Goal: Task Accomplishment & Management: Complete application form

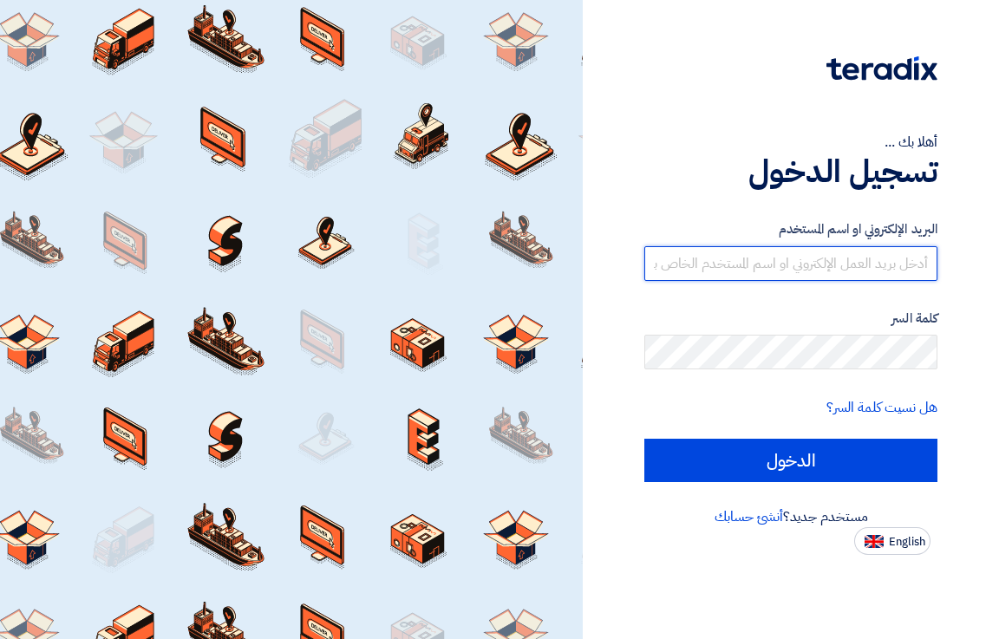
click at [819, 258] on input "text" at bounding box center [790, 263] width 293 height 35
type input "I"
type input "[EMAIL_ADDRESS][DOMAIN_NAME]"
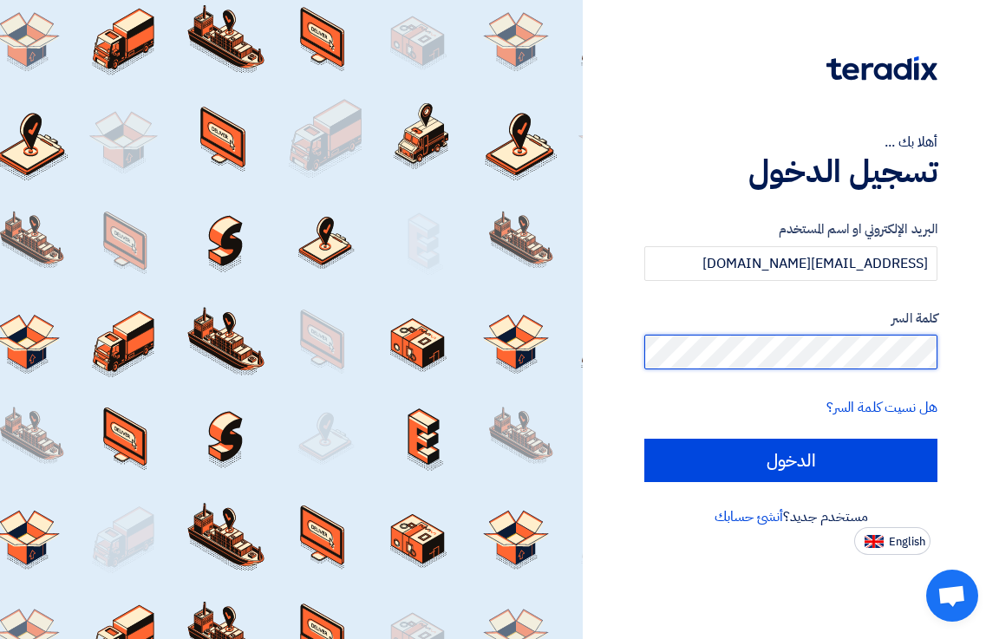
click at [644, 439] on input "الدخول" at bounding box center [790, 460] width 293 height 43
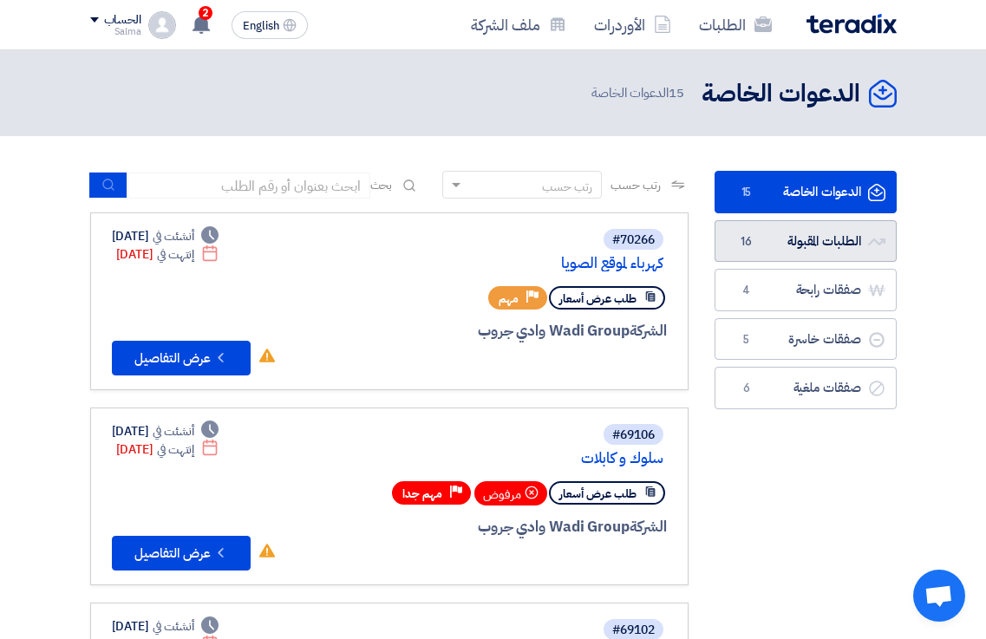
click at [797, 245] on link "الطلبات المقبولة الطلبات المقبولة 16" at bounding box center [805, 241] width 182 height 42
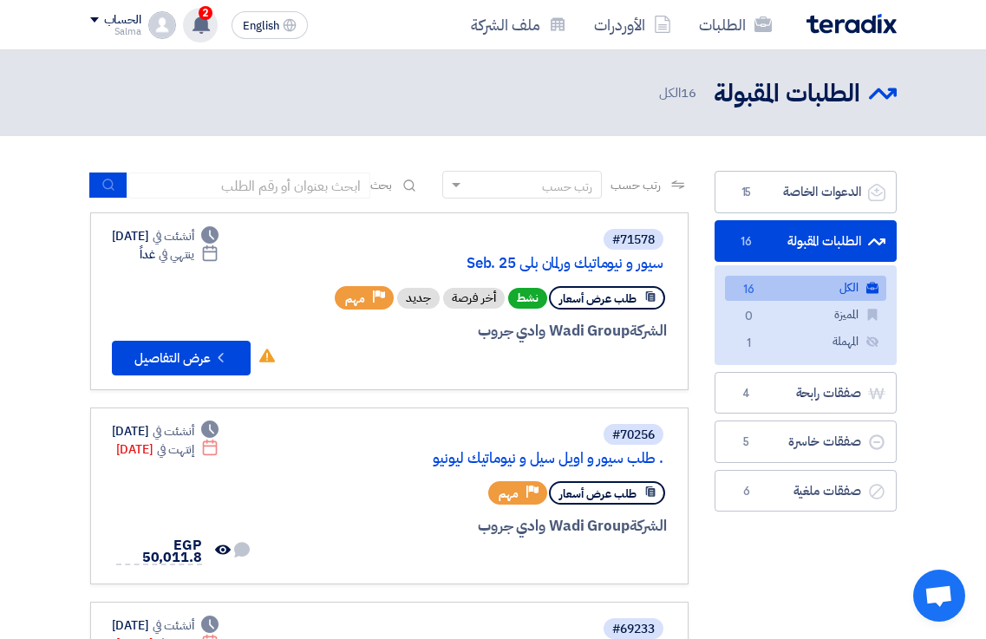
click at [204, 23] on use at bounding box center [200, 24] width 17 height 19
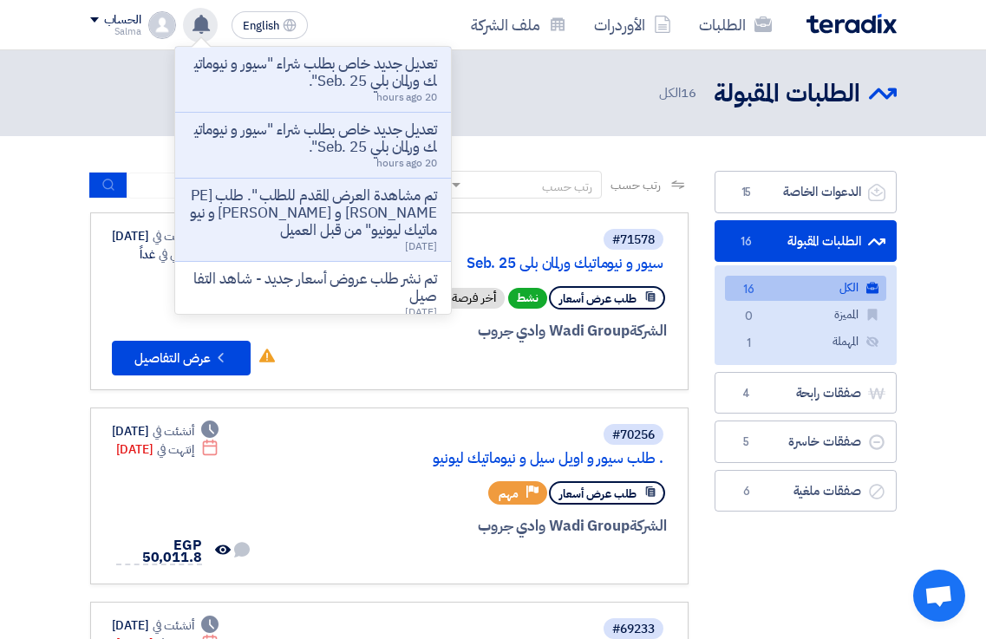
click at [204, 23] on use at bounding box center [200, 24] width 17 height 19
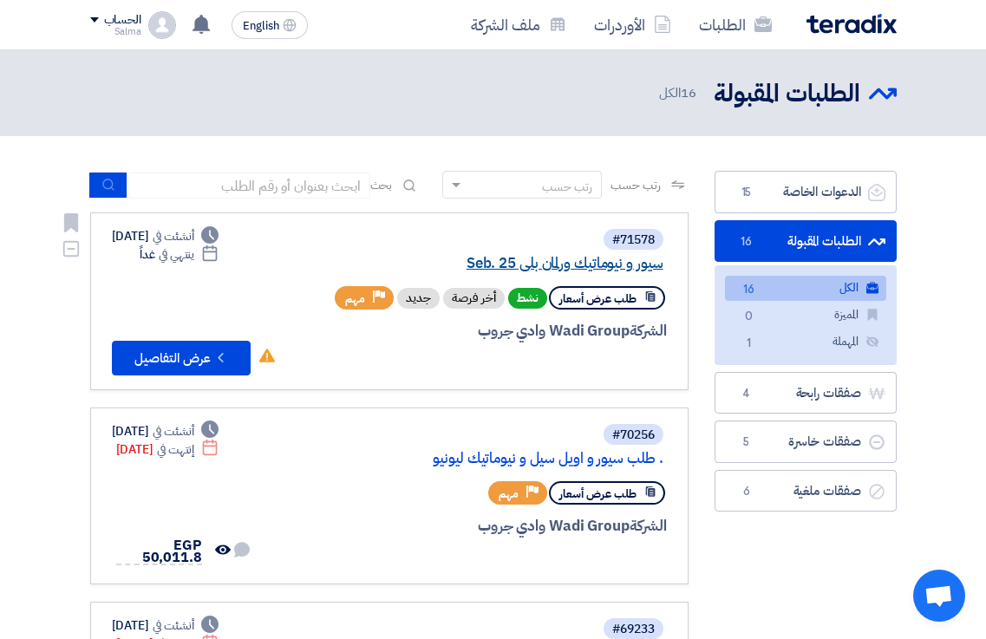
click at [618, 269] on link "سيور و نيوماتيك ورلمان بلي Seb. 25" at bounding box center [489, 264] width 347 height 16
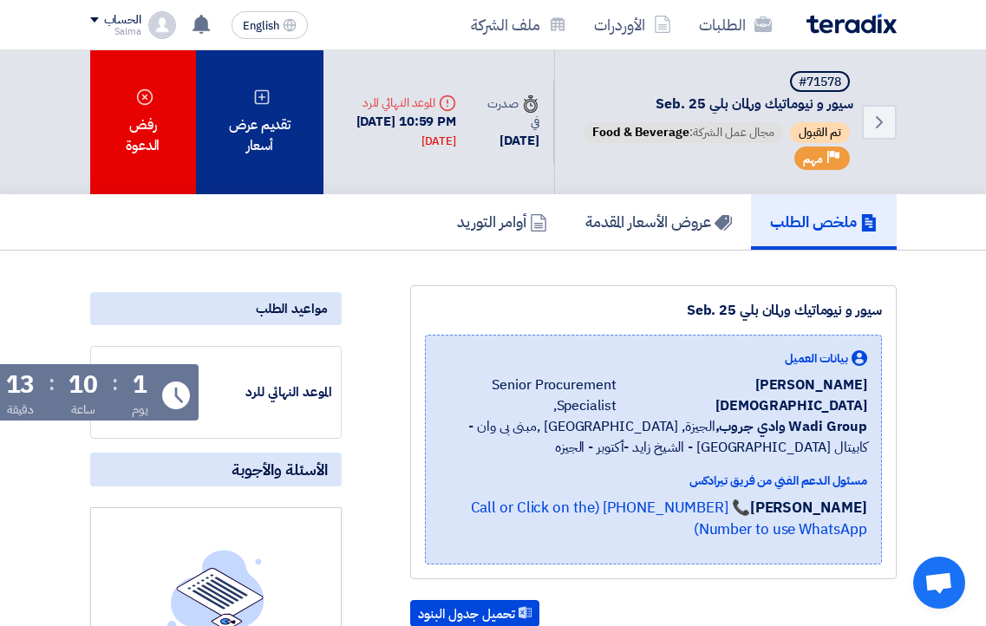
click at [277, 142] on div "تقديم عرض أسعار" at bounding box center [260, 122] width 128 height 144
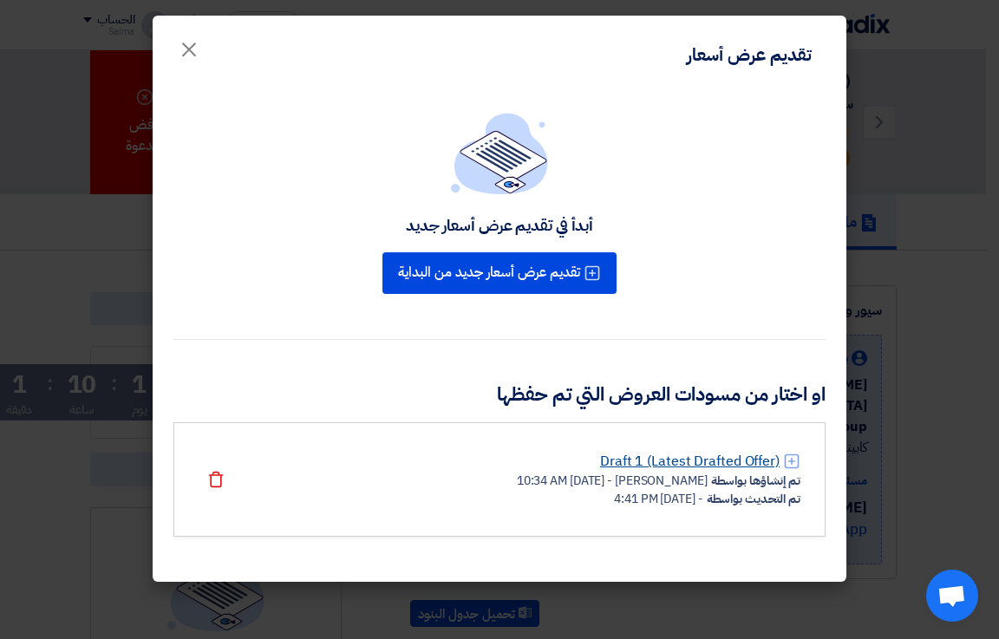
click at [726, 455] on link "Draft 1 (Latest Drafted Offer)" at bounding box center [689, 461] width 179 height 21
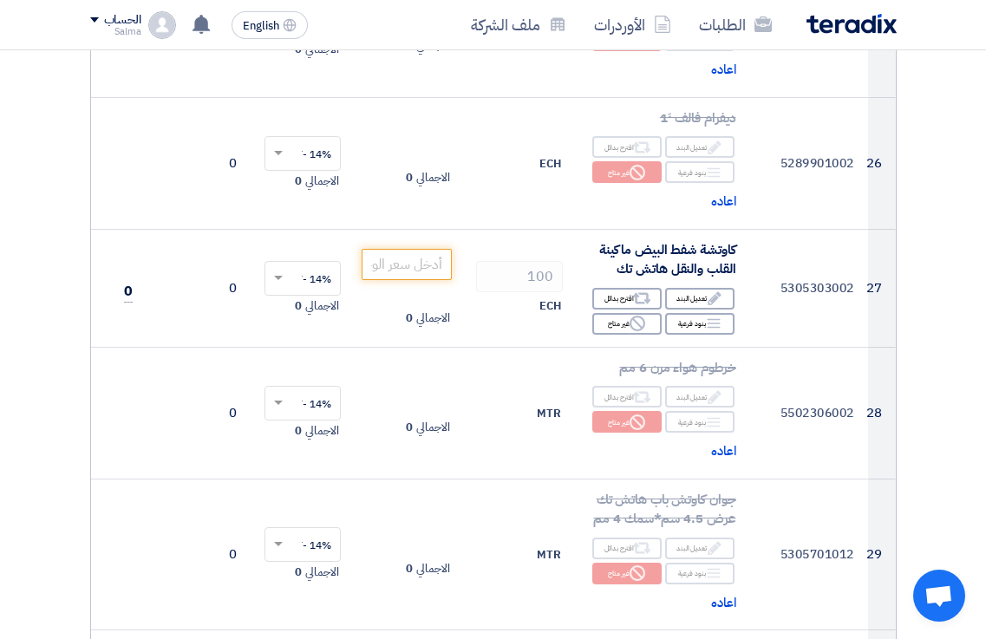
scroll to position [3988, 0]
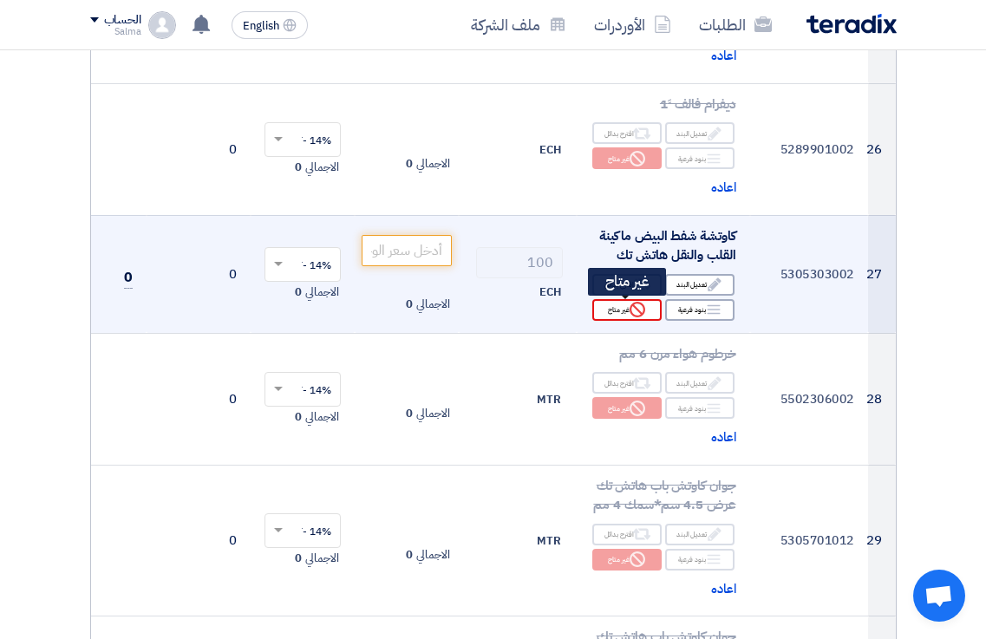
click at [623, 305] on div "Reject غير متاح" at bounding box center [626, 310] width 69 height 22
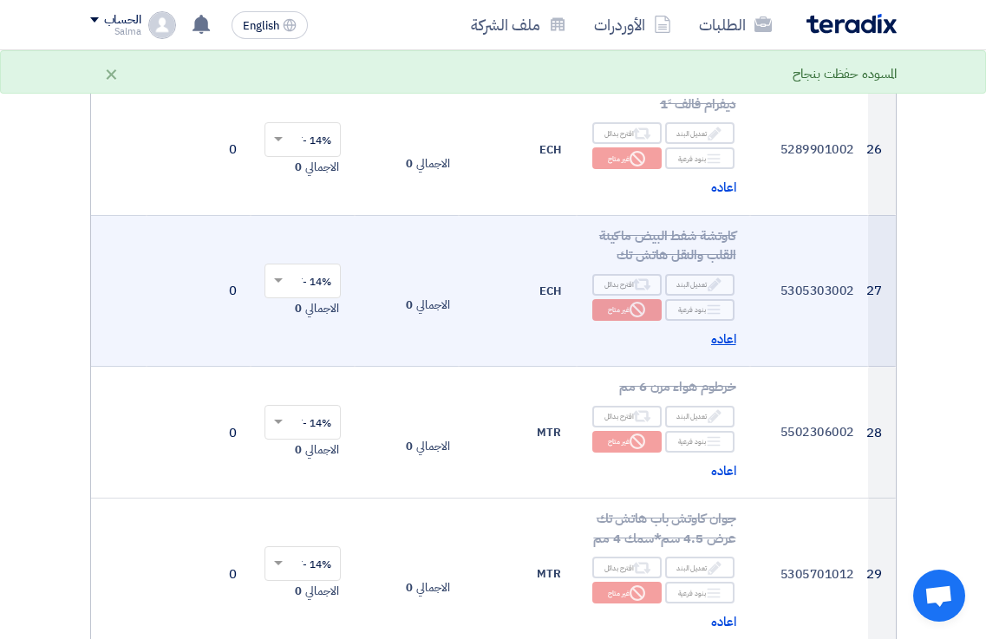
click at [716, 348] on span "اعاده" at bounding box center [723, 339] width 25 height 20
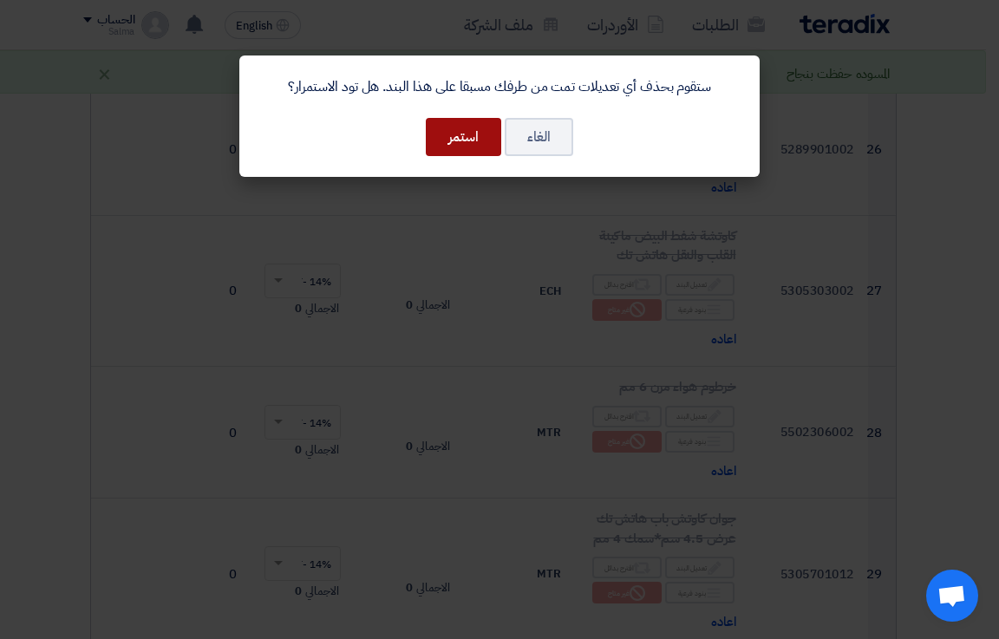
click at [473, 139] on button "استمر" at bounding box center [463, 137] width 75 height 38
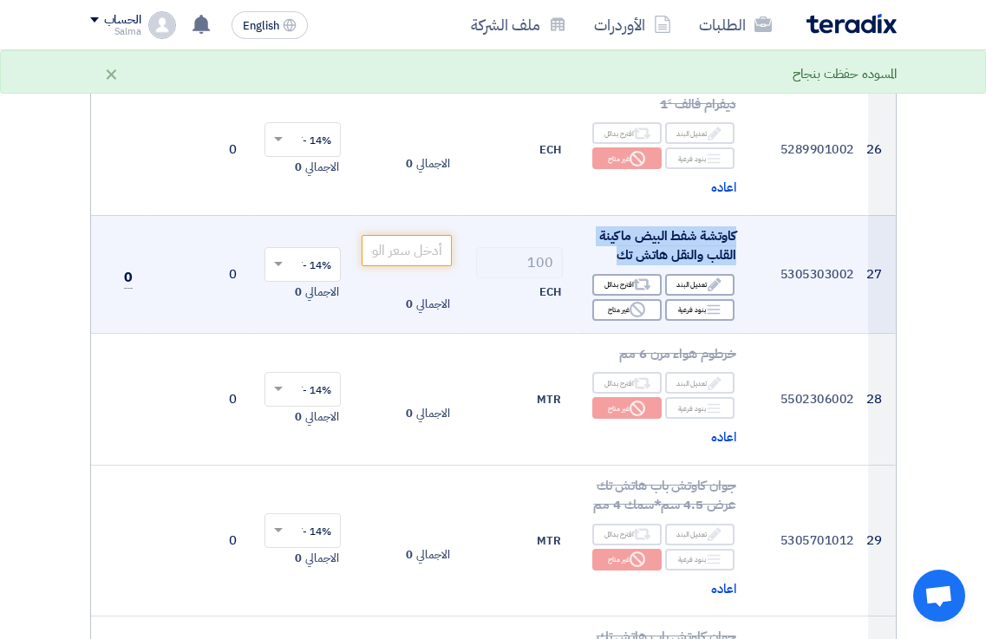
drag, startPoint x: 706, startPoint y: 228, endPoint x: 586, endPoint y: 262, distance: 124.3
click at [586, 262] on td "كاوتشة شفط البيض ماكينة القلب والنقل هاتش تك Edit تعديل البند Alternative اقترح…" at bounding box center [663, 274] width 173 height 118
copy span "كاوتشة شفط البيض ماكينة القلب والنقل هاتش تك"
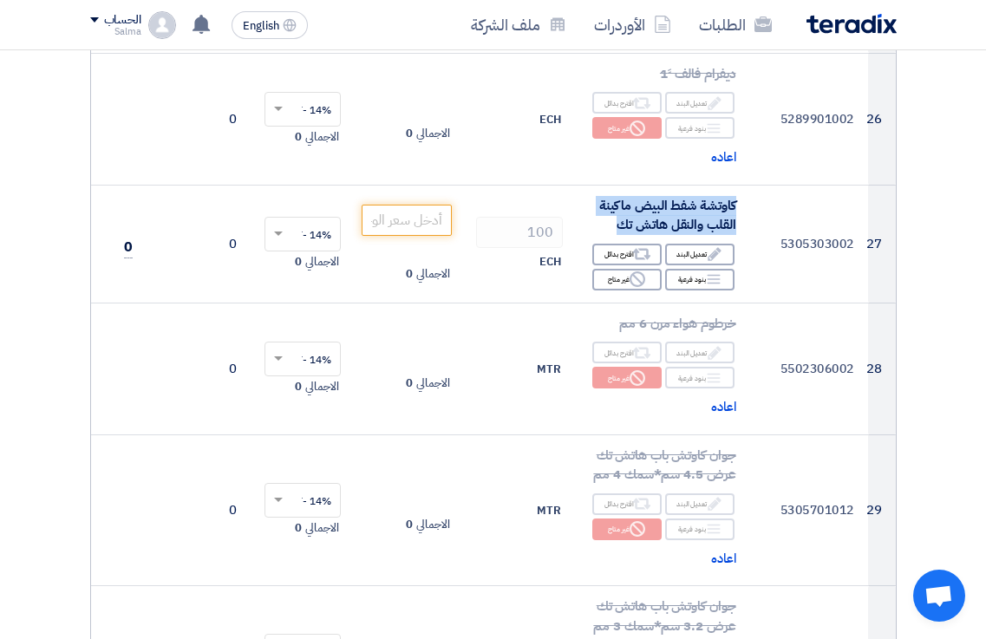
scroll to position [4026, 0]
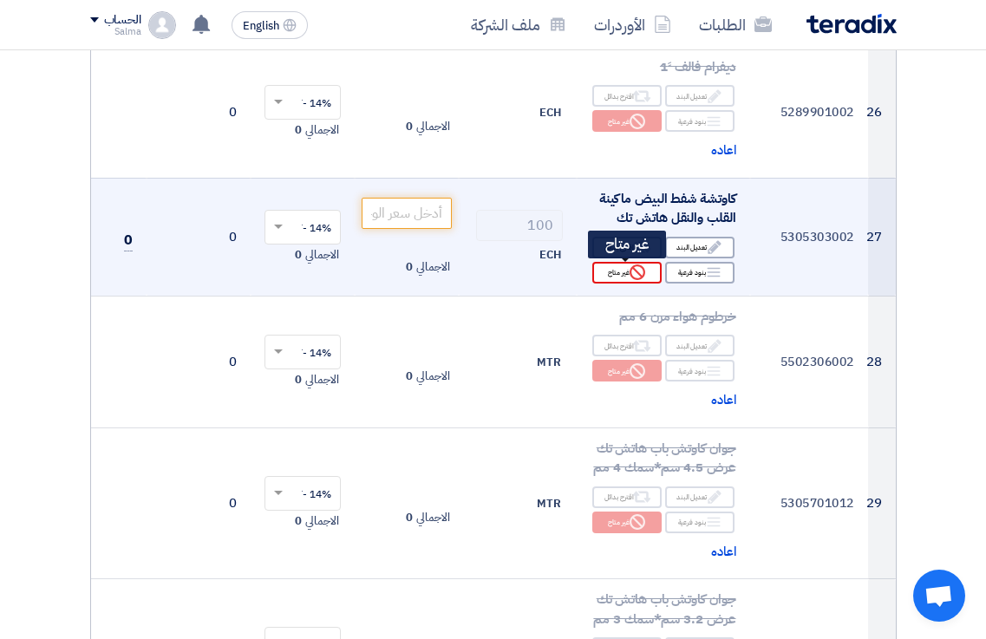
click at [637, 275] on icon "Reject" at bounding box center [637, 272] width 16 height 16
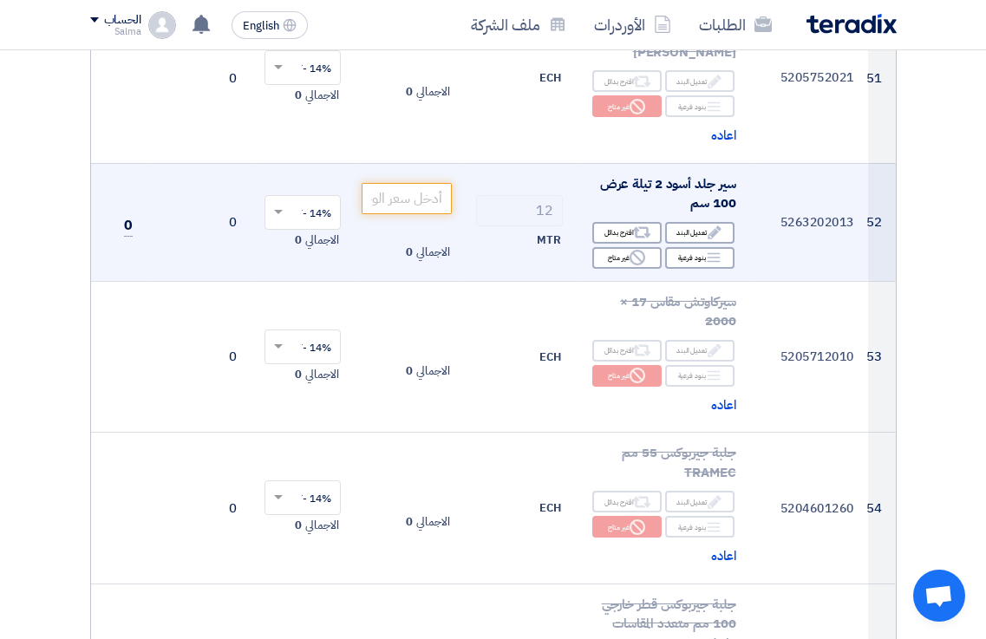
scroll to position [7717, 0]
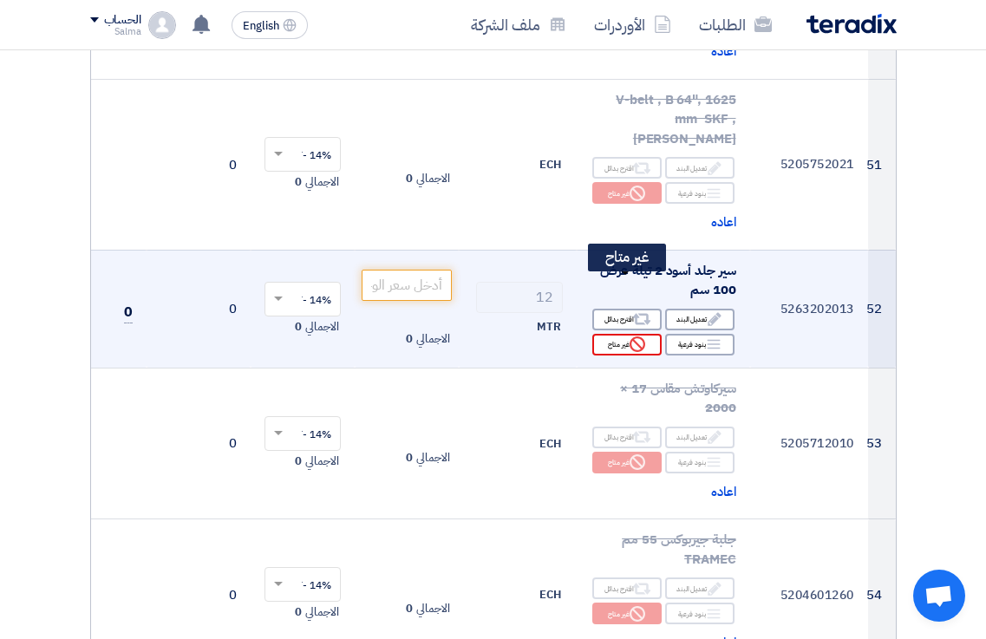
click at [638, 336] on icon "Reject" at bounding box center [637, 344] width 16 height 16
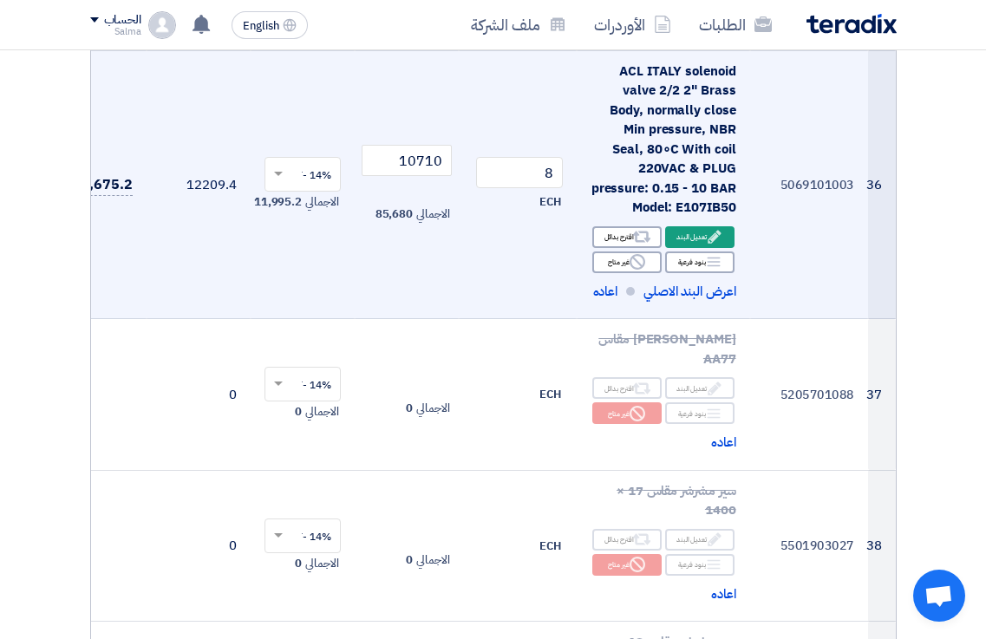
scroll to position [5462, 0]
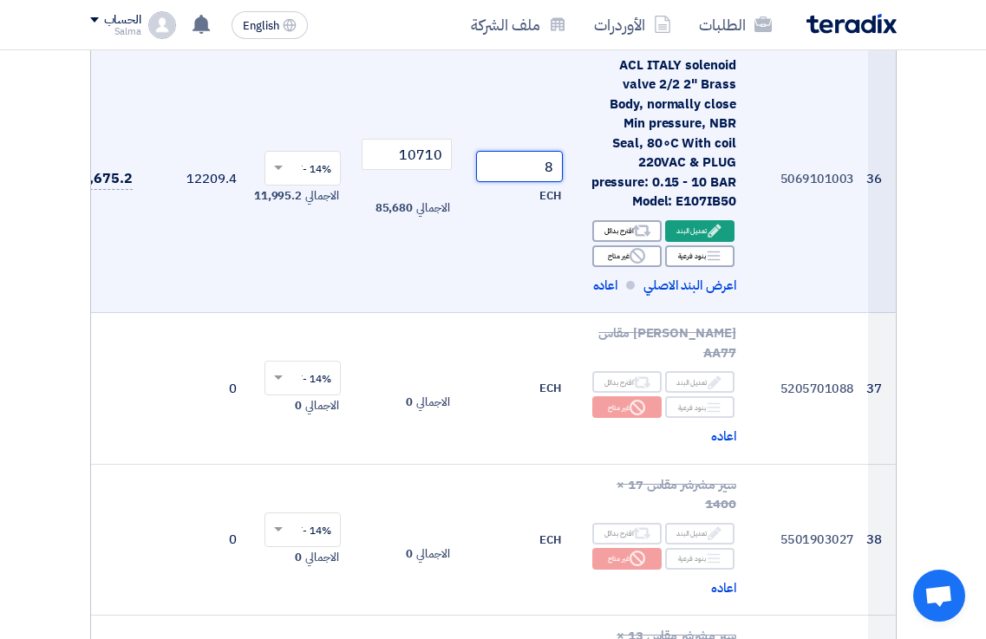
click at [522, 151] on input "8" at bounding box center [519, 166] width 87 height 31
click at [518, 239] on td "5 ECH" at bounding box center [518, 178] width 118 height 269
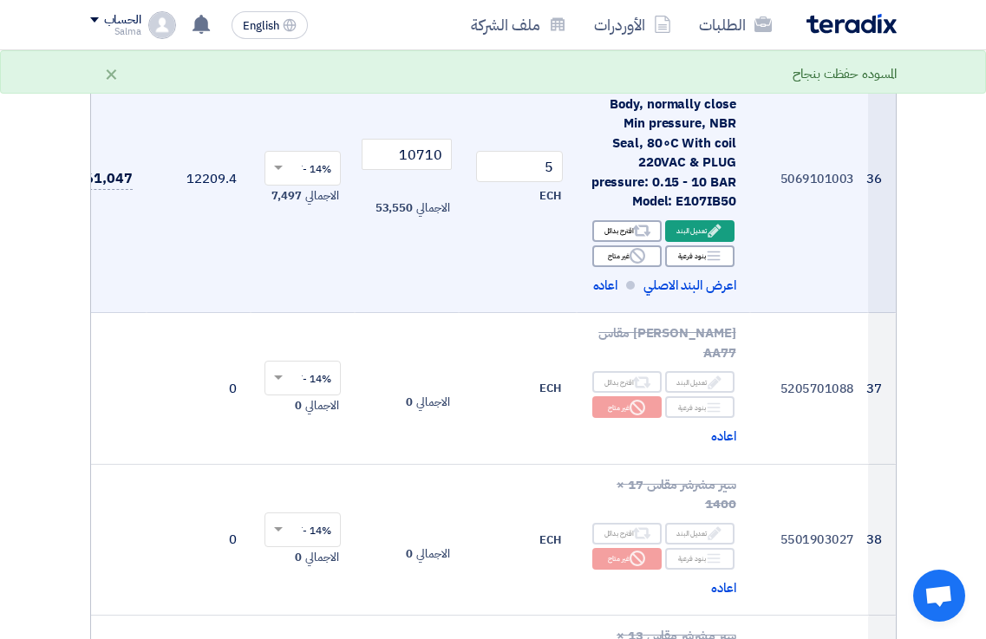
click at [715, 173] on div "ACL ITALY solenoid valve 2/2 2" Brass Body, normally close Min pressure, NBR Se…" at bounding box center [663, 133] width 146 height 156
copy div "E107IB50"
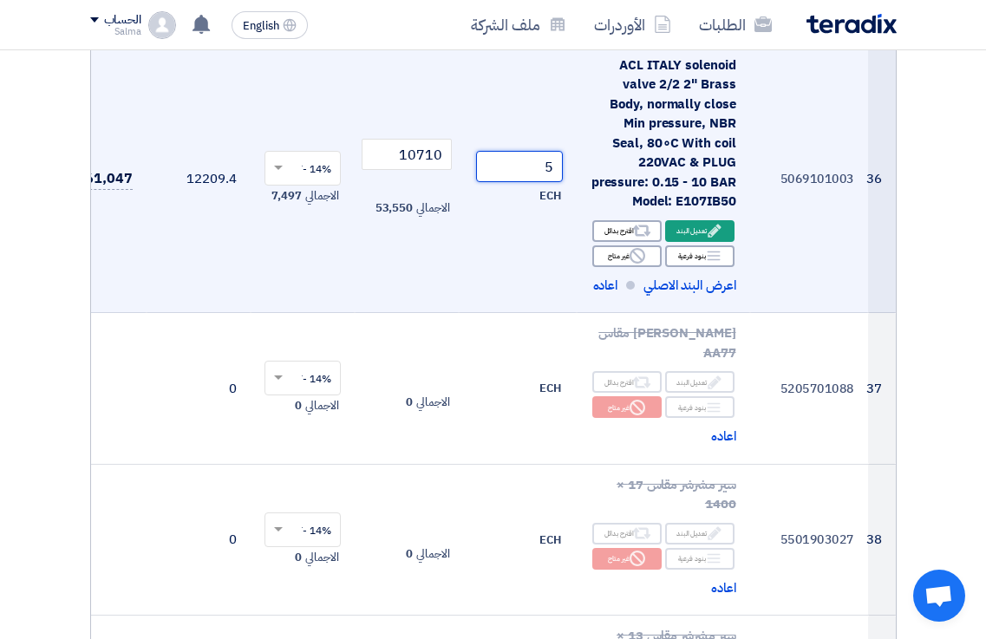
click at [557, 152] on input "5" at bounding box center [519, 166] width 87 height 31
click at [516, 152] on input "5" at bounding box center [519, 166] width 87 height 31
drag, startPoint x: 518, startPoint y: 153, endPoint x: 603, endPoint y: 162, distance: 86.3
click at [603, 162] on tr "36 5069101003 ACL ITALY solenoid valve 2/2 2" Brass Body, normally close Min pr…" at bounding box center [446, 178] width 900 height 269
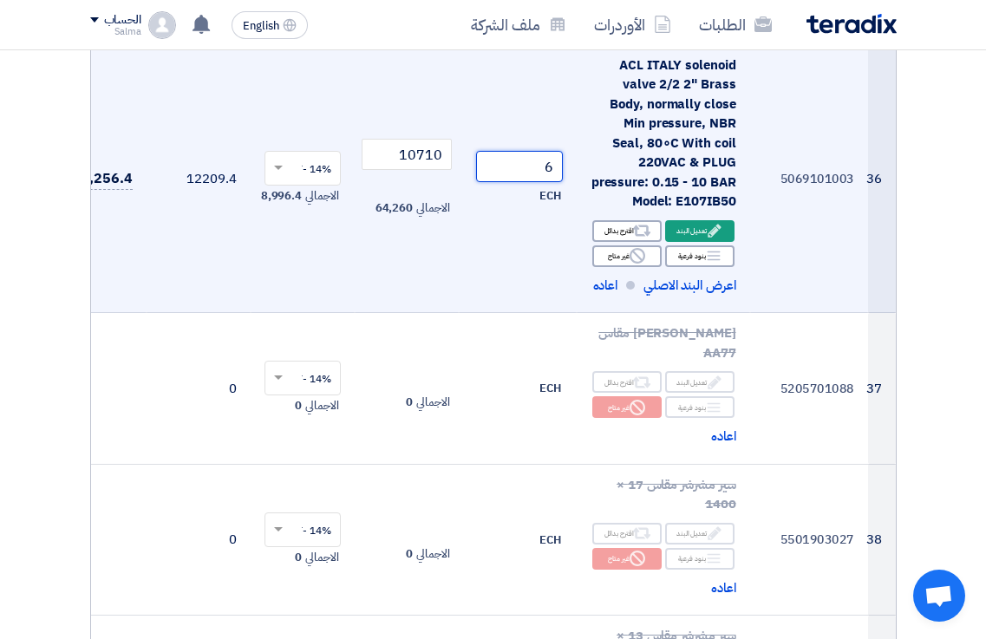
type input "6"
click at [528, 237] on td "6 ECH" at bounding box center [518, 178] width 118 height 269
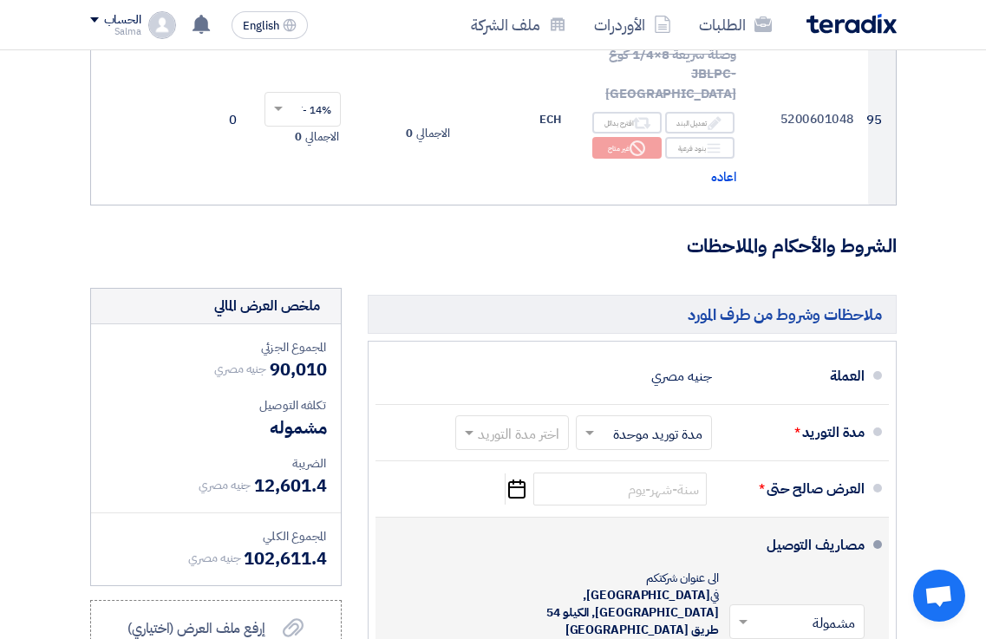
scroll to position [14740, 0]
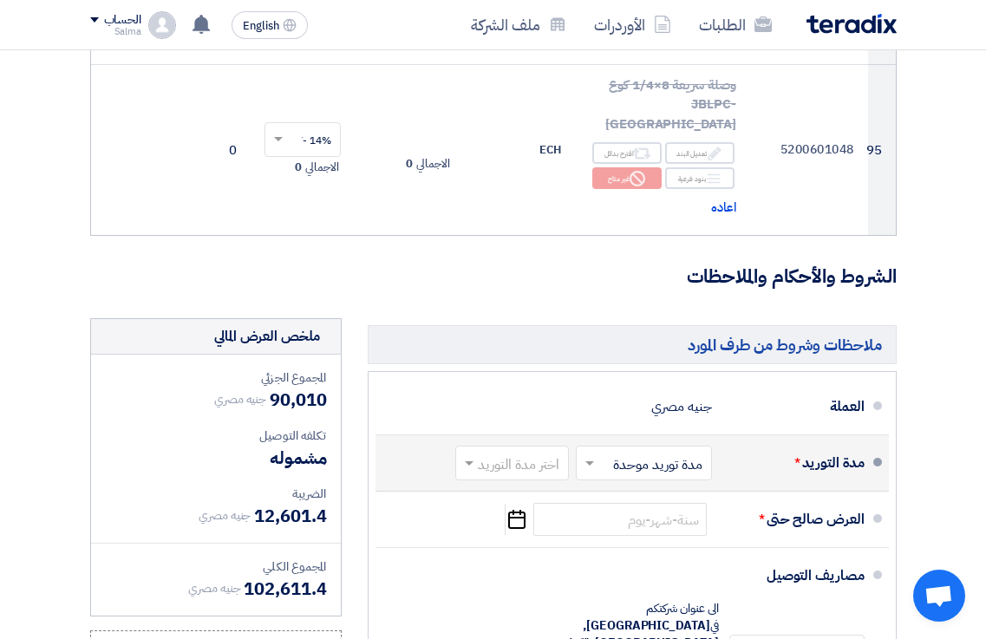
click at [603, 453] on input "text" at bounding box center [640, 465] width 127 height 25
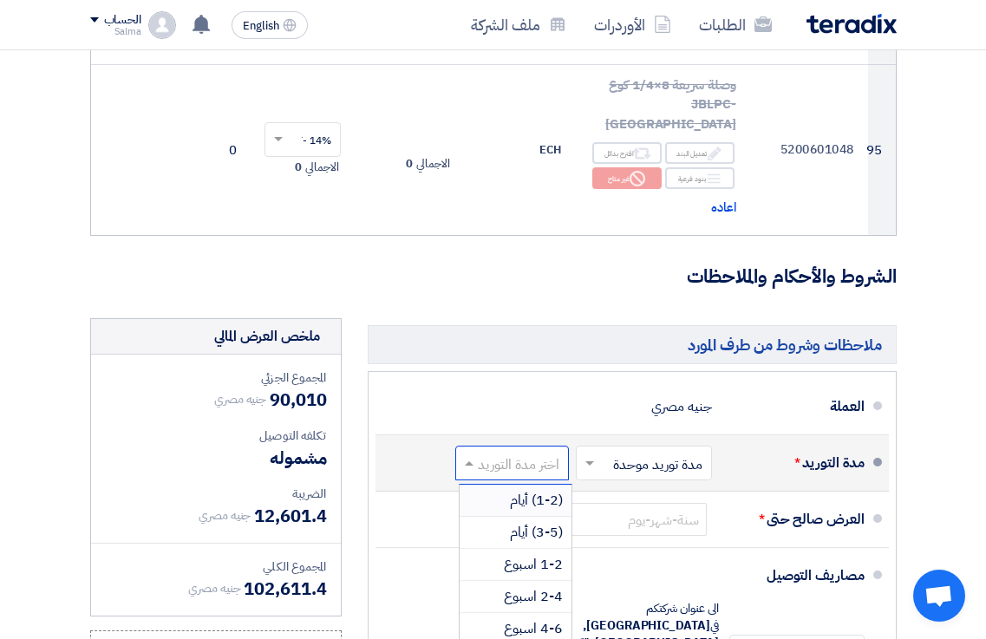
click at [540, 453] on input "text" at bounding box center [508, 465] width 105 height 25
click at [544, 522] on span "(3-5) أيام" at bounding box center [536, 532] width 53 height 21
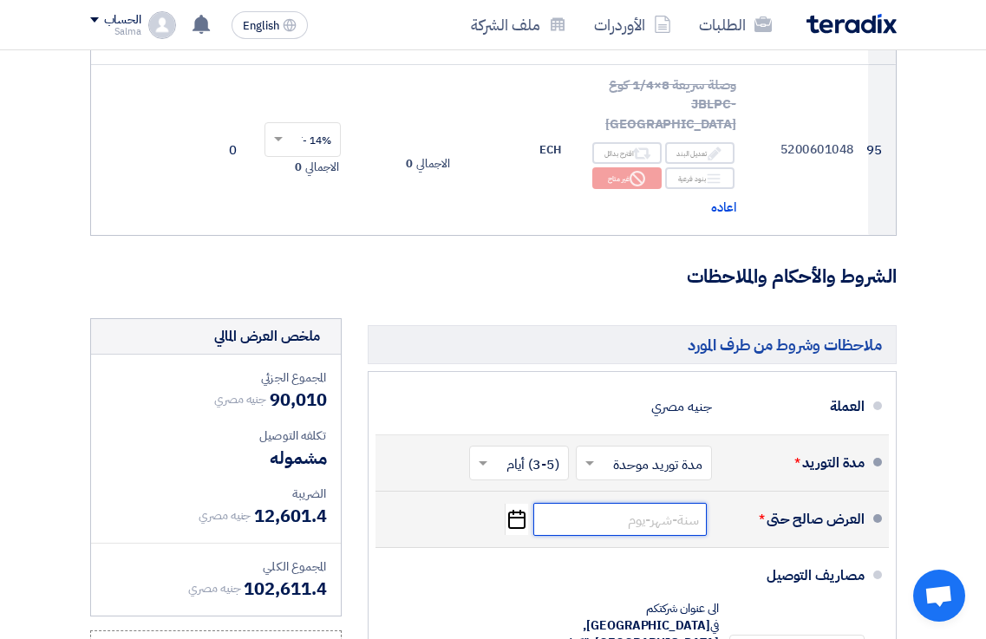
click at [629, 503] on input at bounding box center [619, 519] width 173 height 33
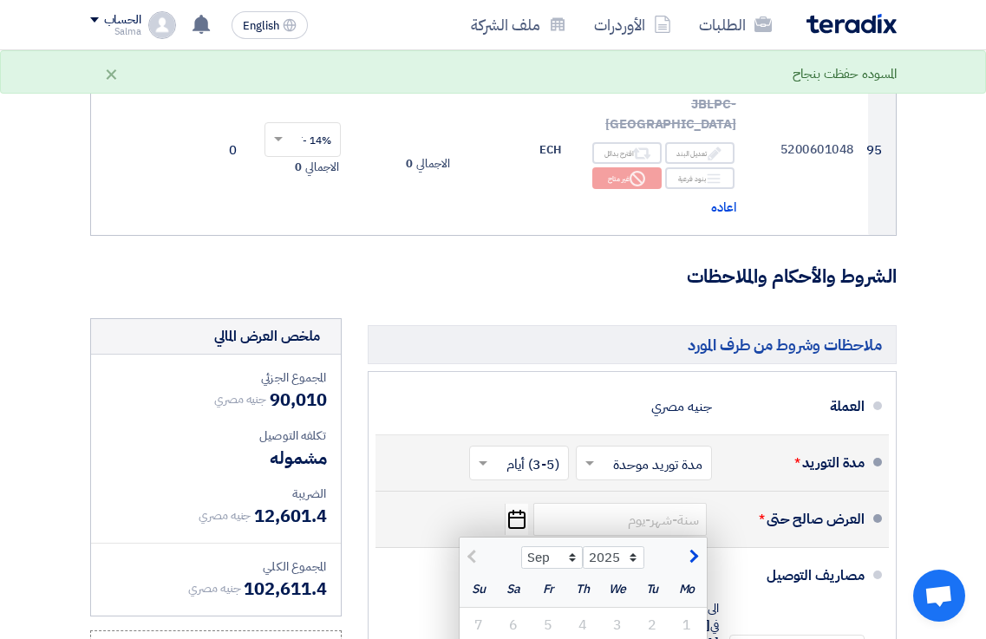
type input "[DATE]"
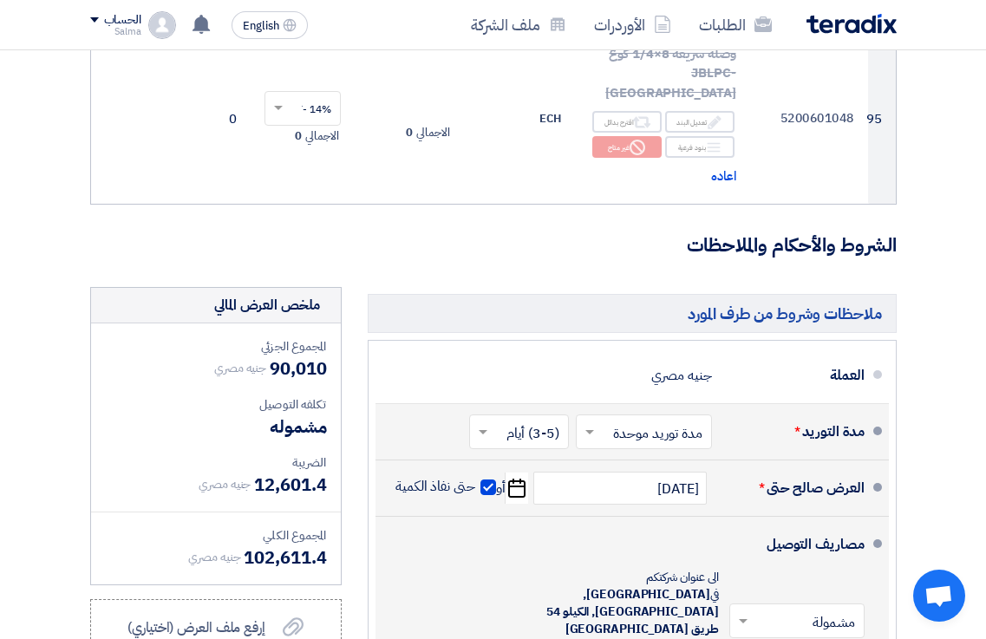
scroll to position [14826, 0]
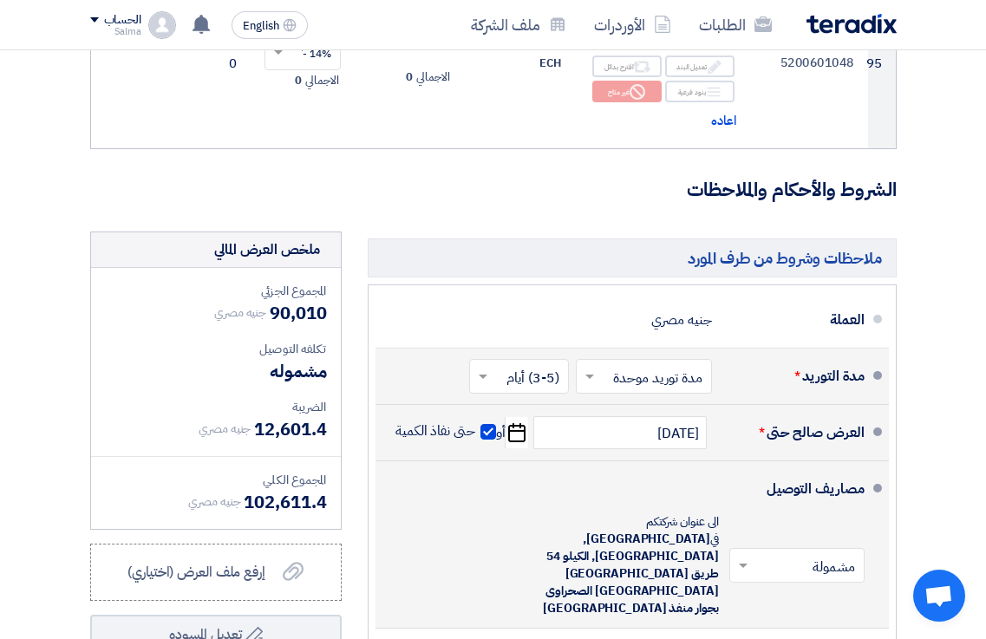
click at [743, 557] on span at bounding box center [741, 565] width 22 height 17
click at [767, 587] on div "مشمولة" at bounding box center [801, 603] width 134 height 32
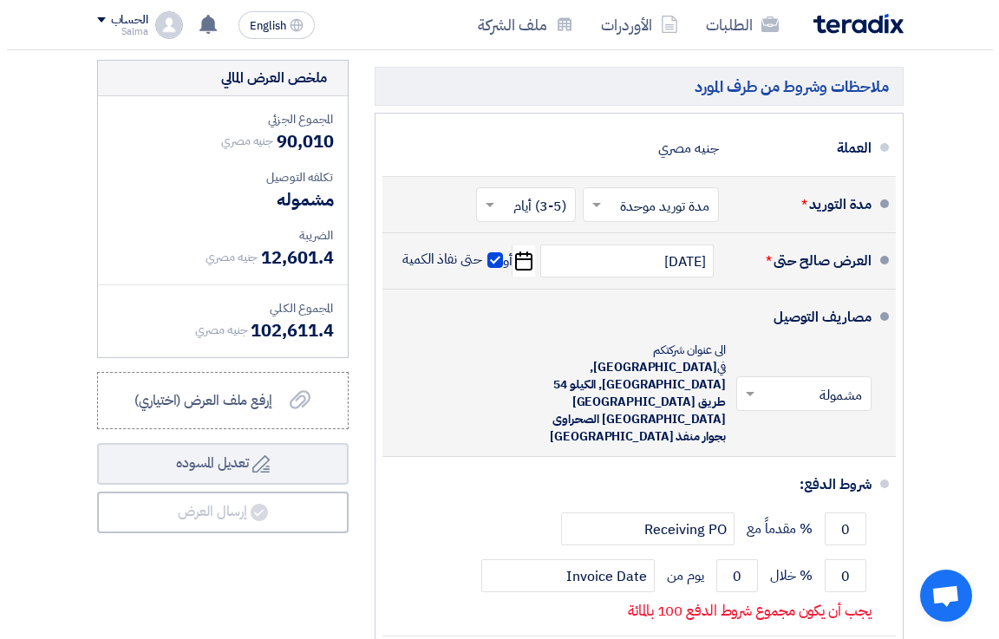
scroll to position [15000, 0]
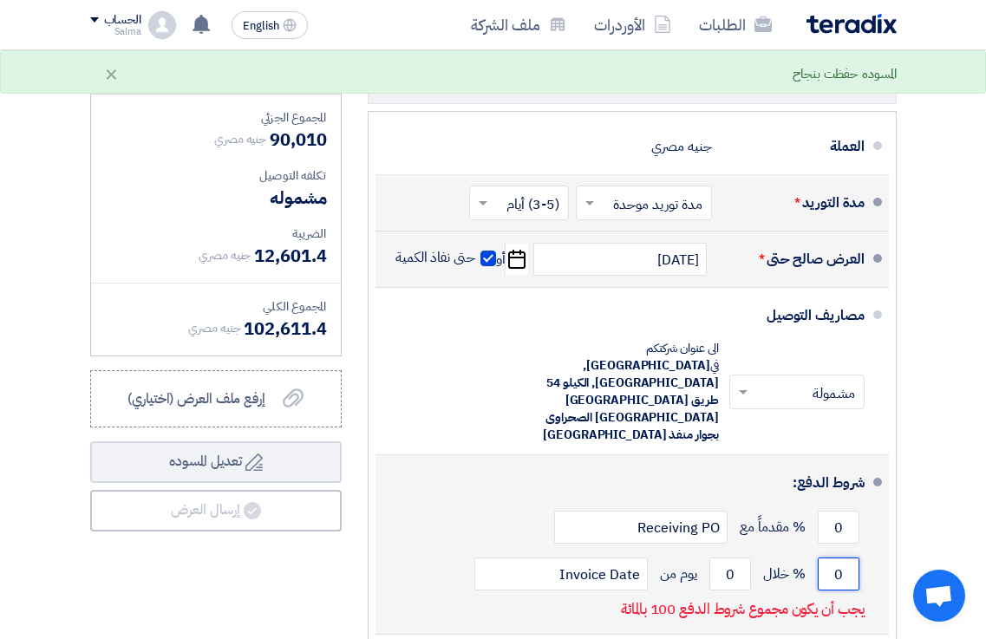
click at [835, 558] on input "0" at bounding box center [839, 574] width 42 height 33
click at [843, 558] on input "0" at bounding box center [839, 574] width 42 height 33
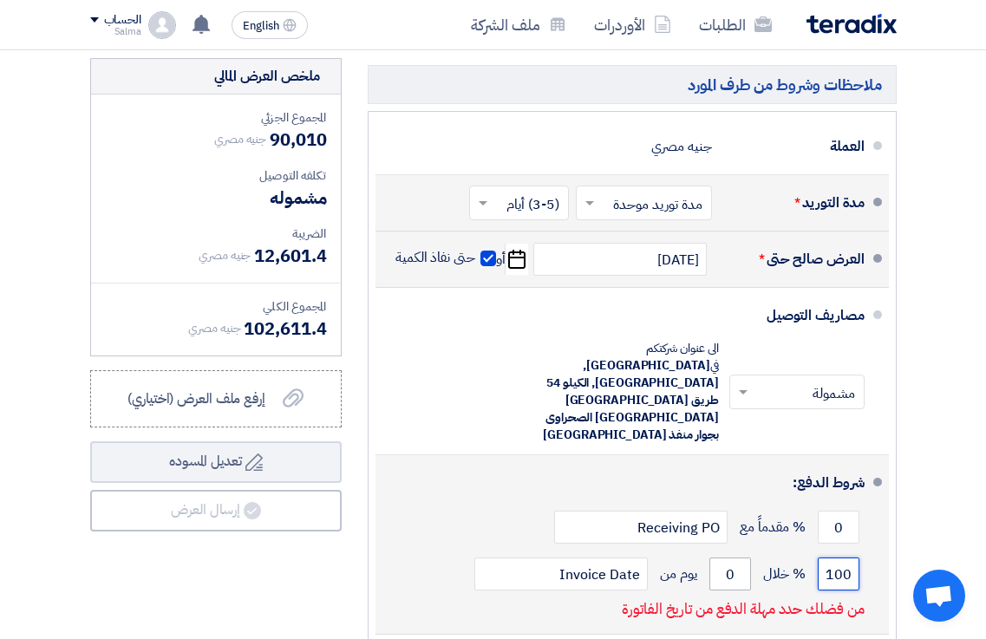
type input "100"
drag, startPoint x: 737, startPoint y: 341, endPoint x: 759, endPoint y: 337, distance: 22.0
click at [759, 551] on div "100 % خلال 0 يوم من Invoice Date" at bounding box center [626, 574] width 475 height 47
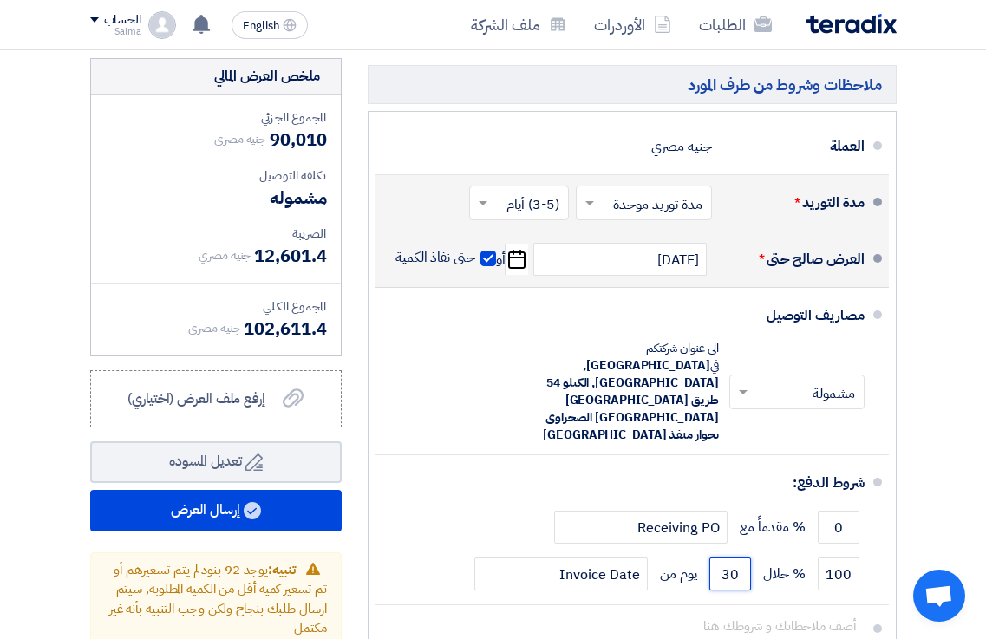
type input "30"
click at [664, 523] on div "ملاحظات وشروط من طرف المورد العملة جنيه مصري مدة التوريد * اختر مدة التوريد × ×" at bounding box center [632, 396] width 555 height 676
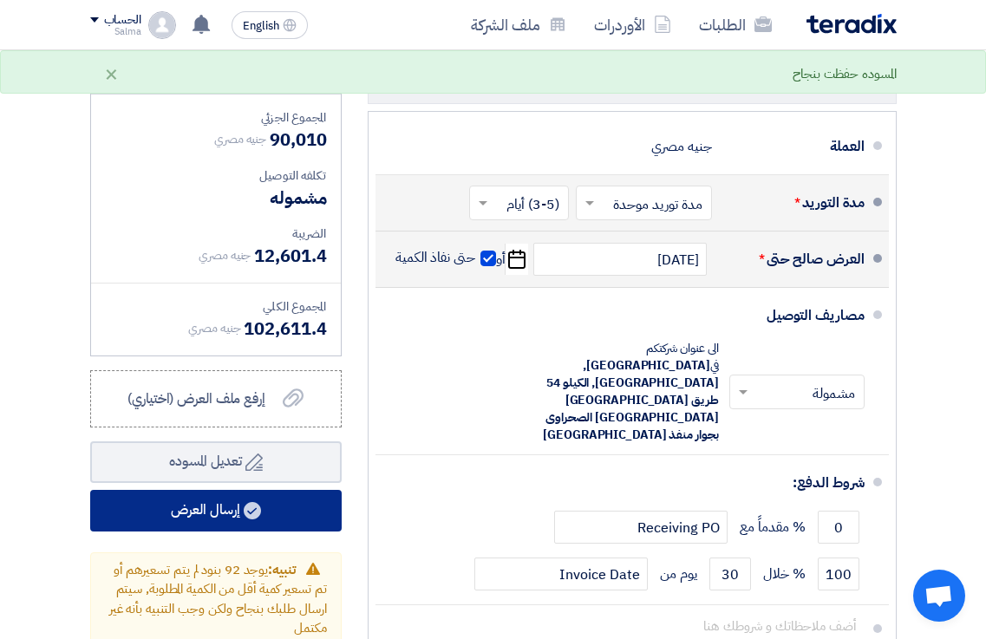
click at [240, 490] on button "إرسال العرض" at bounding box center [215, 511] width 251 height 42
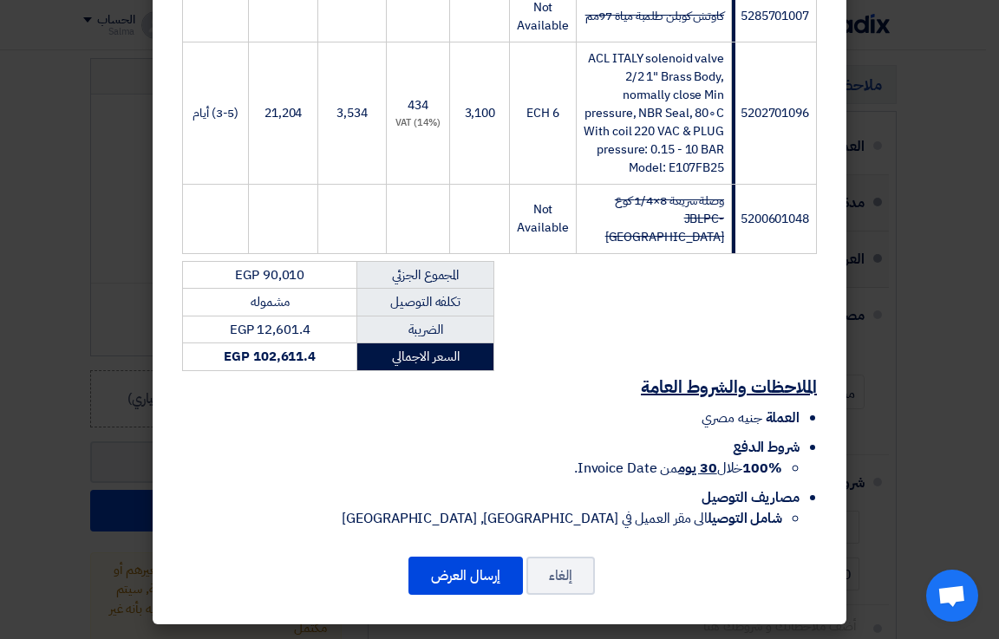
scroll to position [5917, 0]
click at [464, 573] on button "إرسال العرض" at bounding box center [465, 576] width 114 height 38
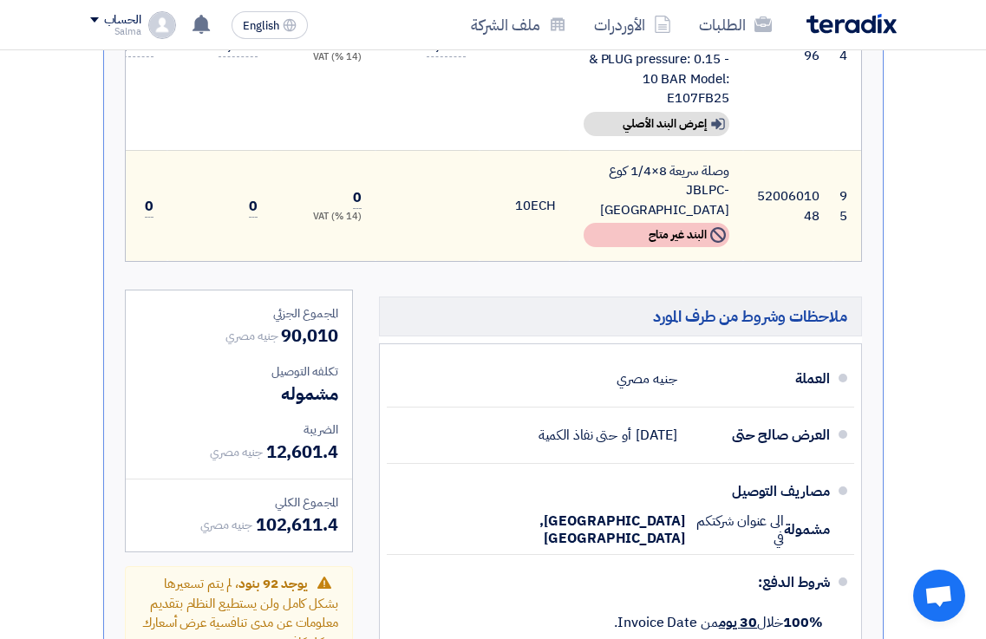
scroll to position [9322, 0]
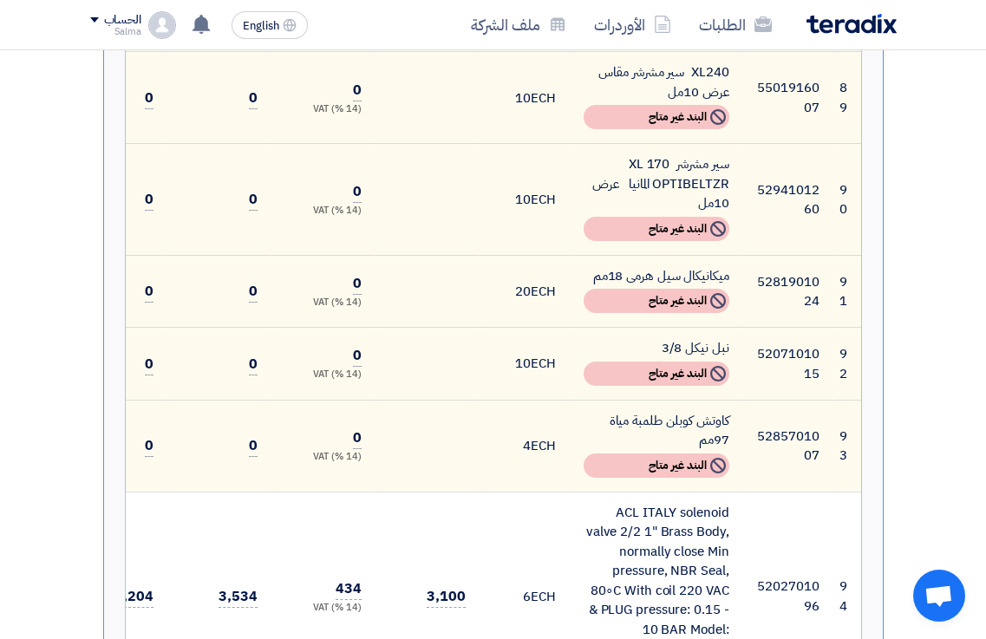
scroll to position [8802, 0]
